Goal: Find specific page/section: Find specific page/section

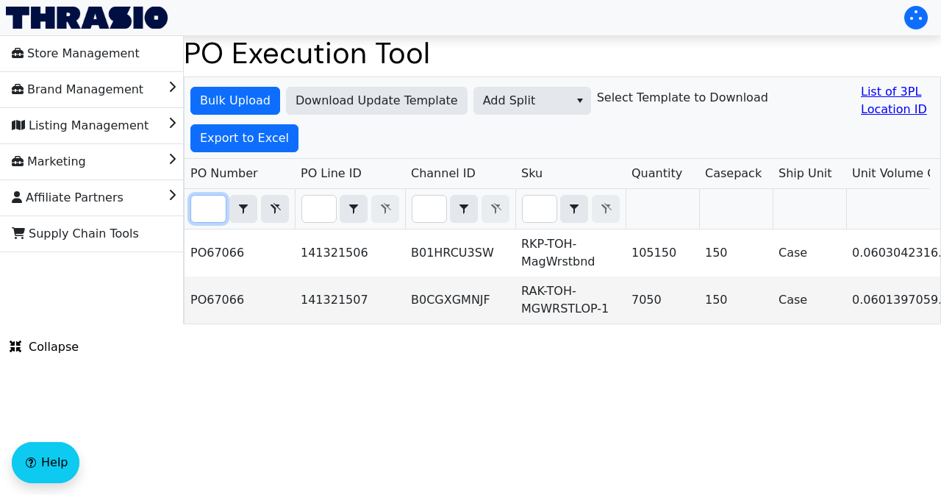
scroll to position [0, 32]
drag, startPoint x: 199, startPoint y: 207, endPoint x: 219, endPoint y: 210, distance: 20.7
click at [219, 210] on input "PO67066" at bounding box center [208, 209] width 35 height 26
type input "PO67170"
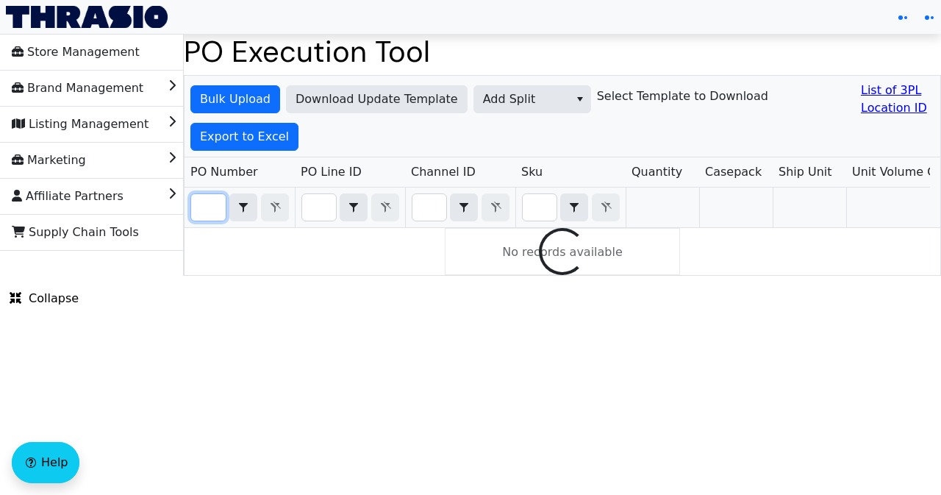
click at [207, 209] on input "Filter" at bounding box center [208, 207] width 35 height 26
paste input "PO67170"
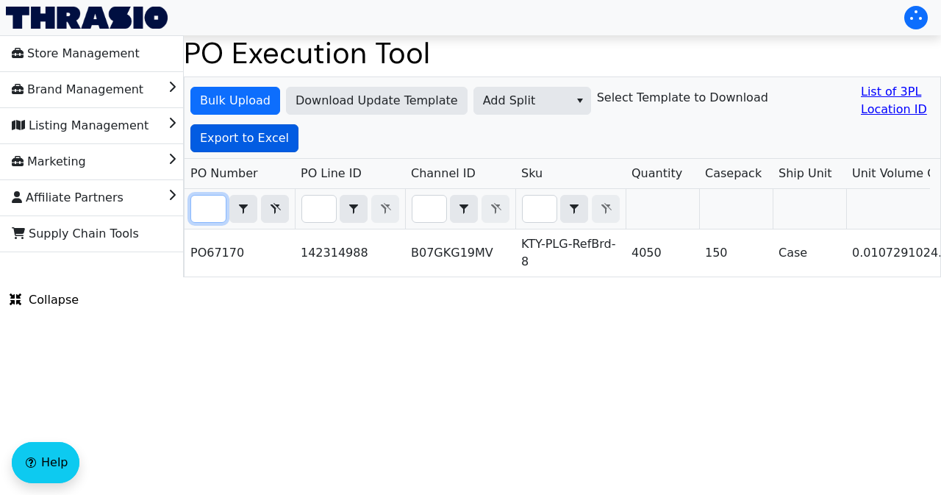
type input "PO67170"
click at [252, 139] on span "Export to Excel" at bounding box center [244, 138] width 89 height 18
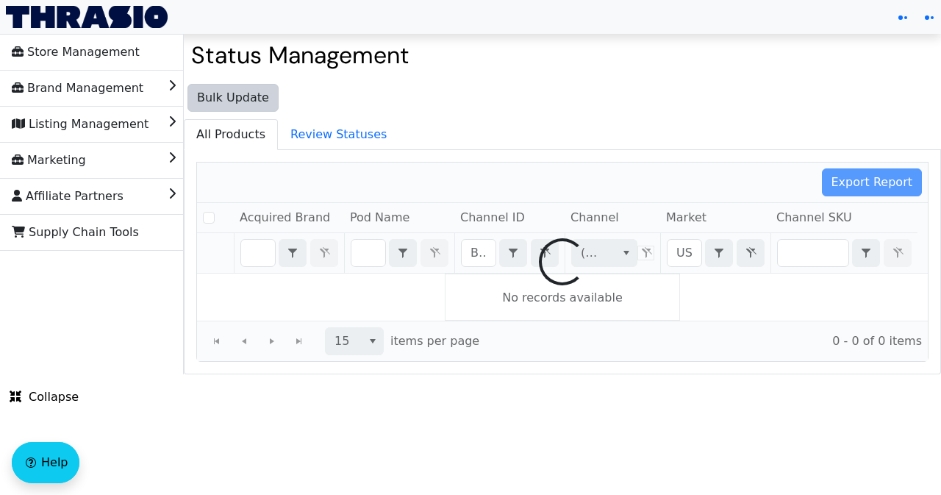
checkbox input "false"
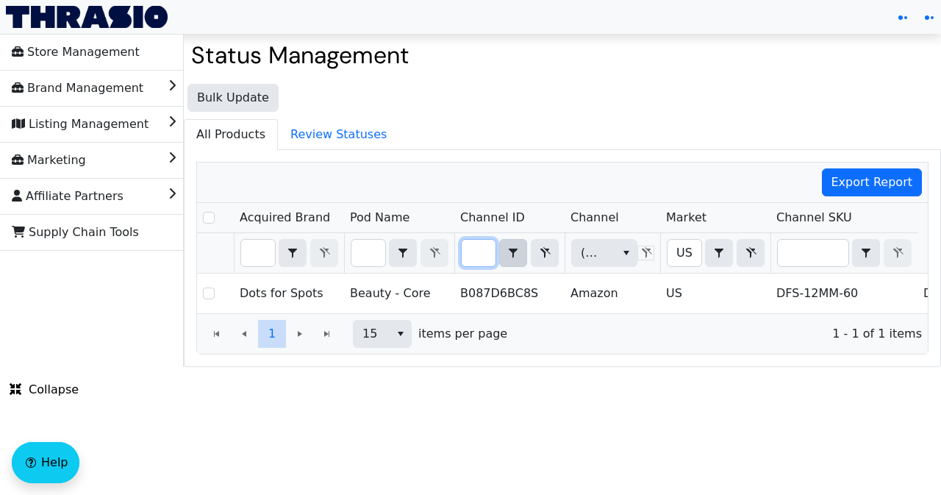
drag, startPoint x: 471, startPoint y: 251, endPoint x: 503, endPoint y: 255, distance: 32.6
click at [503, 255] on div "B087D6BC8S Contains" at bounding box center [510, 253] width 98 height 28
type input "B07GKG19MV"
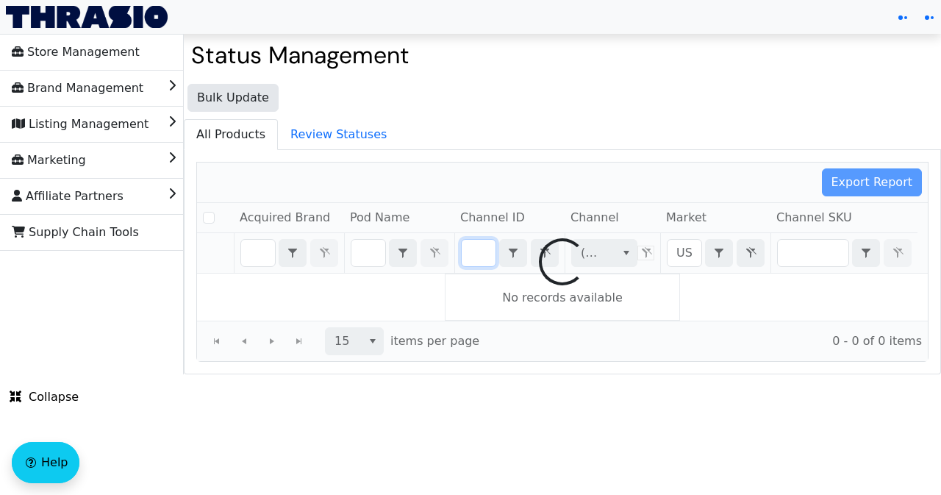
checkbox input "false"
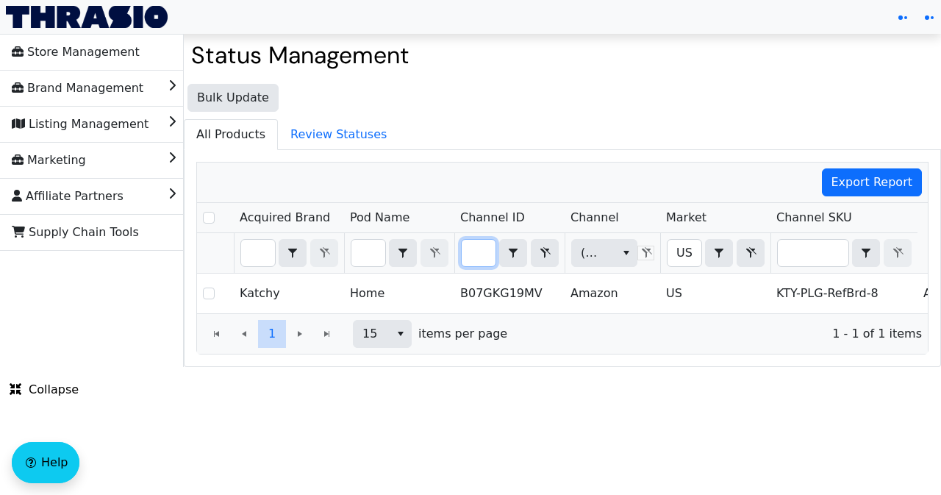
type input "B07GKG19MV"
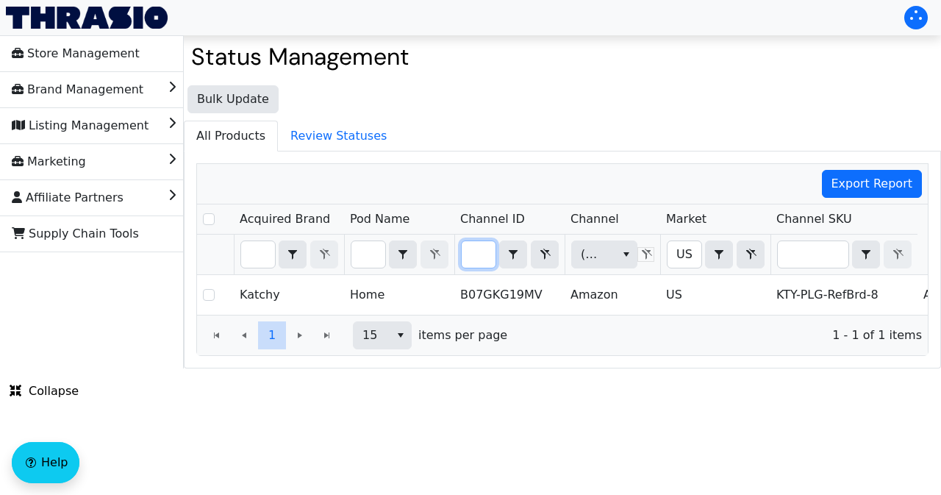
scroll to position [0, 0]
